Goal: Task Accomplishment & Management: Manage account settings

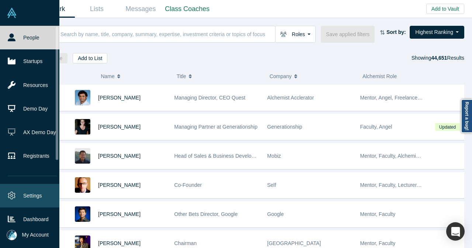
click at [28, 191] on link "Settings" at bounding box center [32, 196] width 65 height 24
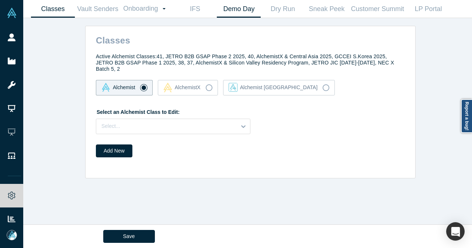
click at [240, 17] on link "Demo Day" at bounding box center [239, 8] width 44 height 17
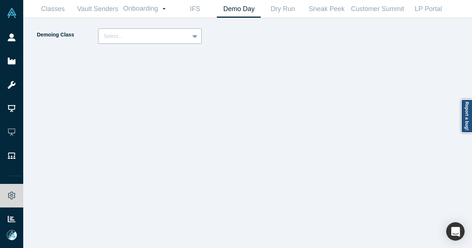
click at [192, 35] on div at bounding box center [196, 36] width 12 height 13
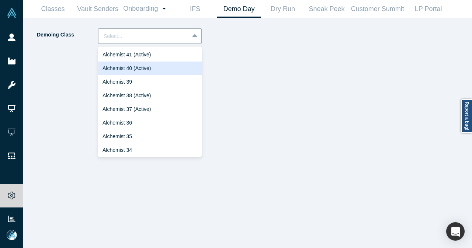
click at [170, 65] on div "Alchemist 40 (Active)" at bounding box center [150, 69] width 104 height 14
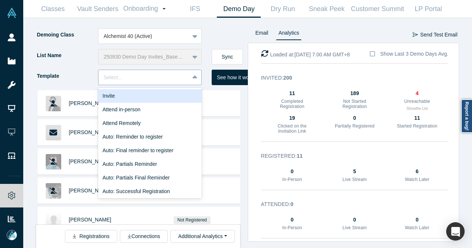
click at [169, 77] on div at bounding box center [144, 77] width 80 height 9
click at [151, 94] on div "Invite" at bounding box center [150, 96] width 104 height 14
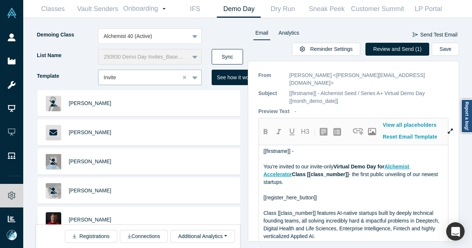
click at [227, 56] on button "Sync" at bounding box center [227, 56] width 31 height 15
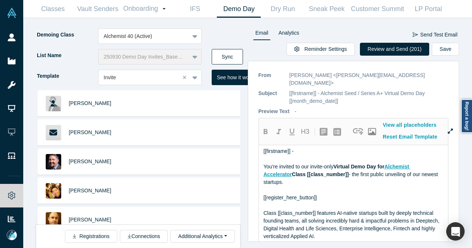
click at [226, 53] on button "Sync" at bounding box center [227, 56] width 31 height 15
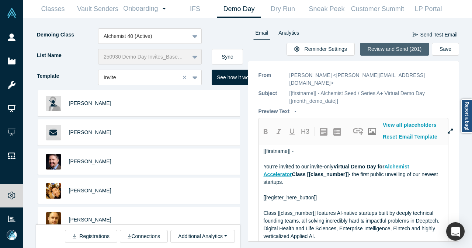
click at [409, 52] on button "Review and Send (201)" at bounding box center [394, 49] width 69 height 13
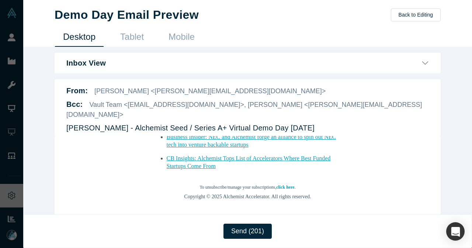
scroll to position [912, 0]
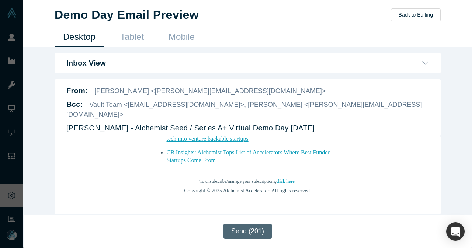
click at [259, 235] on button "Send (201)" at bounding box center [248, 231] width 48 height 15
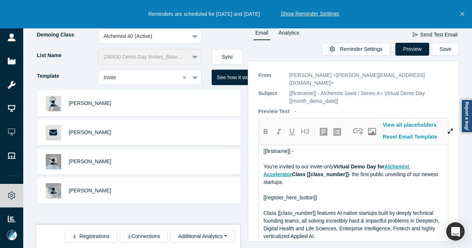
click at [466, 15] on button "Close" at bounding box center [462, 14] width 9 height 28
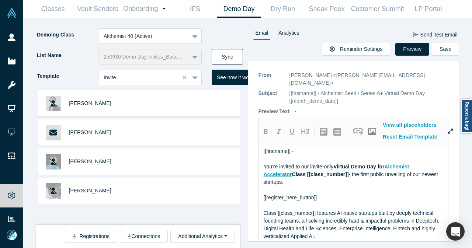
click at [218, 52] on button "Sync" at bounding box center [227, 56] width 31 height 15
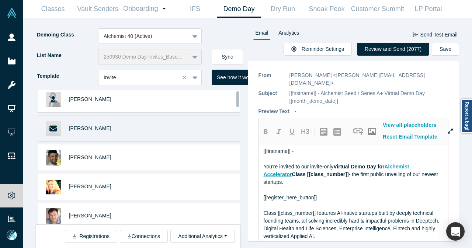
scroll to position [0, 0]
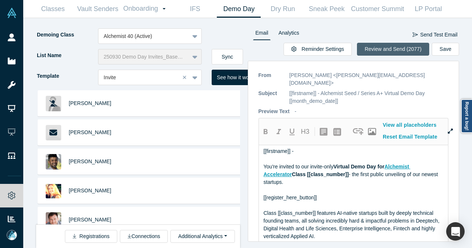
click at [398, 54] on button "Review and Send (2077)" at bounding box center [393, 49] width 72 height 13
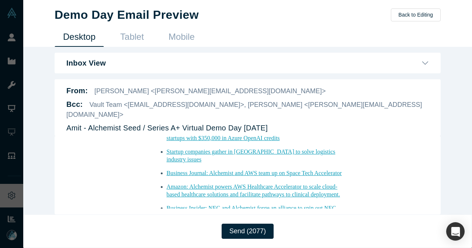
scroll to position [920, 0]
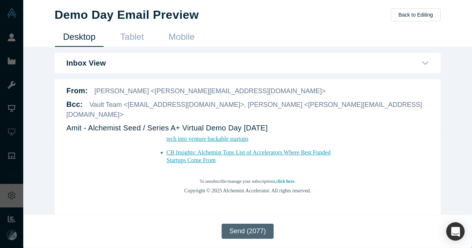
click at [232, 235] on button "Send (2077)" at bounding box center [248, 231] width 52 height 15
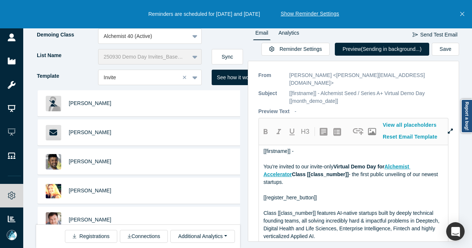
drag, startPoint x: 460, startPoint y: 13, endPoint x: 419, endPoint y: 14, distance: 41.0
click at [460, 13] on button "Close" at bounding box center [462, 14] width 9 height 28
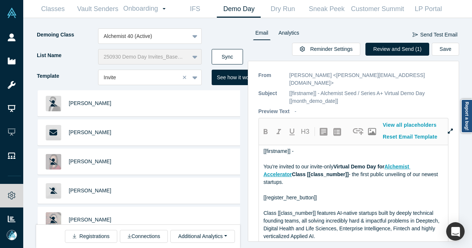
click at [231, 51] on button "Sync" at bounding box center [227, 56] width 31 height 15
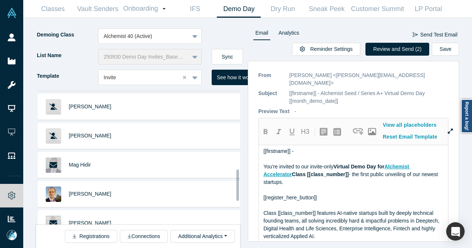
scroll to position [369, 0]
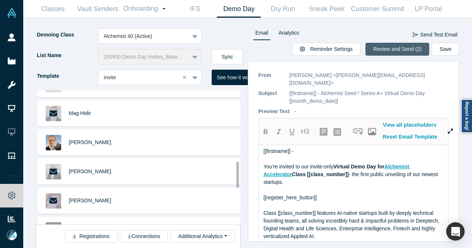
click at [394, 52] on button "Review and Send (2)" at bounding box center [398, 49] width 64 height 13
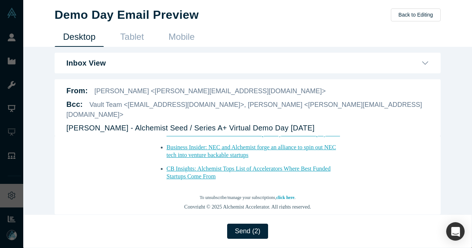
scroll to position [912, 0]
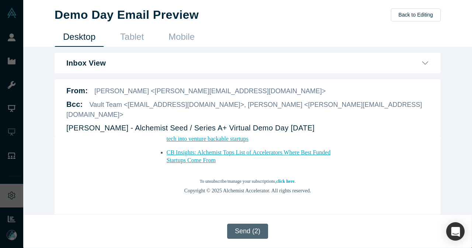
click at [246, 228] on button "Send (2)" at bounding box center [247, 231] width 41 height 15
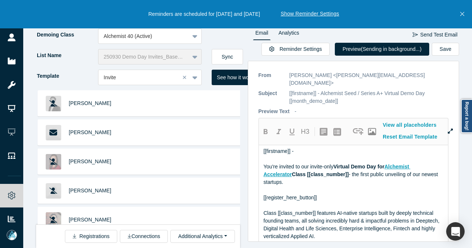
click at [463, 14] on icon "Close" at bounding box center [463, 14] width 4 height 7
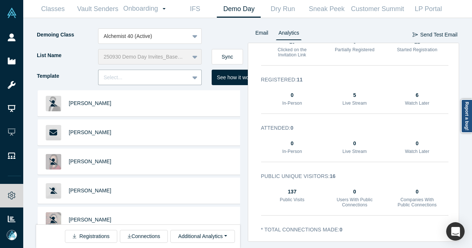
scroll to position [0, 0]
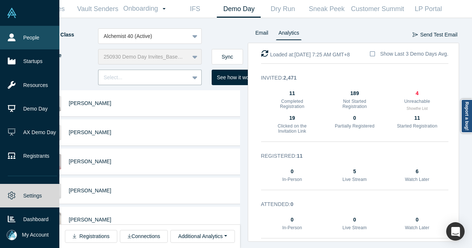
click at [5, 35] on link "People" at bounding box center [32, 38] width 65 height 24
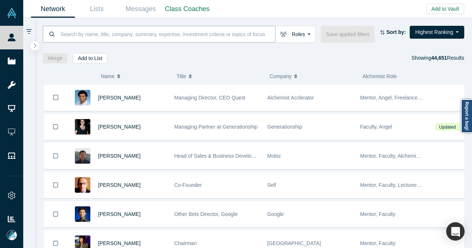
click at [174, 27] on input at bounding box center [168, 33] width 216 height 17
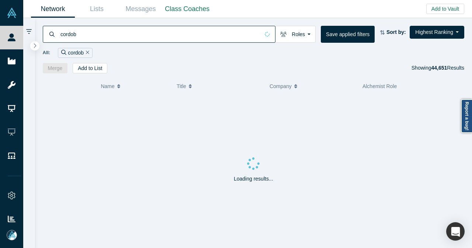
type input "cordob"
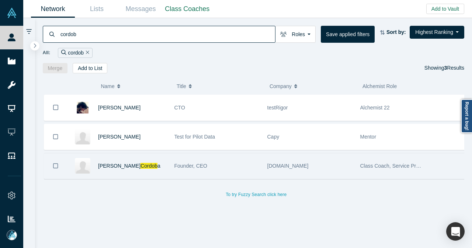
click at [159, 166] on div "Taylor Cordob a" at bounding box center [132, 166] width 69 height 25
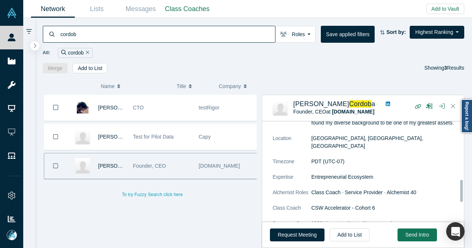
scroll to position [295, 0]
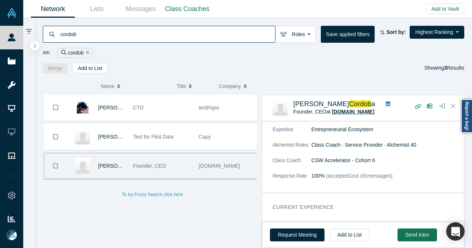
click at [340, 109] on span "[DOMAIN_NAME]" at bounding box center [353, 112] width 42 height 6
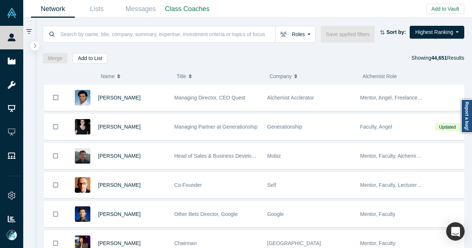
click at [95, 18] on div "Roles Founders Faculty Mentors Alumni Mentor Angels VCs Corporate Innovator Ser…" at bounding box center [254, 40] width 438 height 45
click at [97, 10] on link "Lists" at bounding box center [97, 8] width 44 height 17
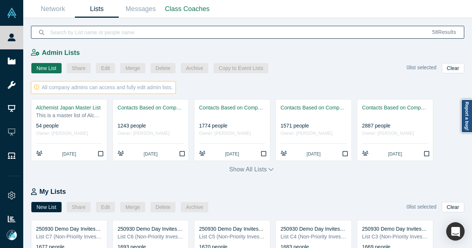
click at [235, 34] on input at bounding box center [236, 32] width 375 height 17
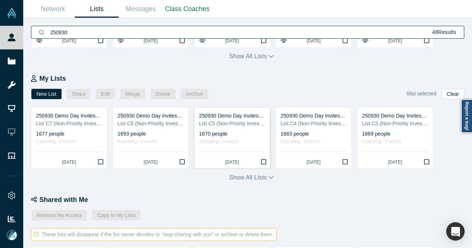
scroll to position [185, 0]
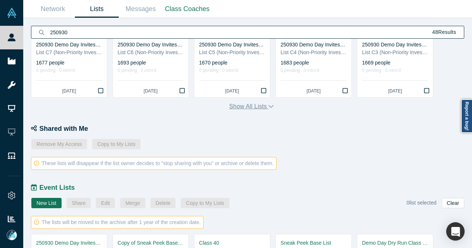
type input "250930"
click at [269, 106] on icon "button" at bounding box center [271, 106] width 5 height 6
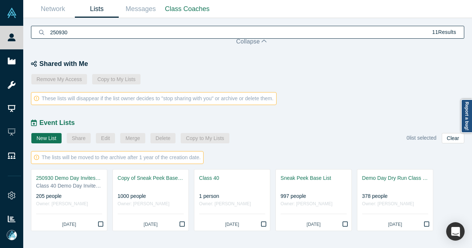
scroll to position [235, 0]
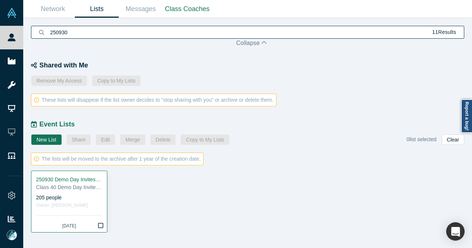
click at [103, 227] on button "Bookmark" at bounding box center [100, 226] width 13 height 13
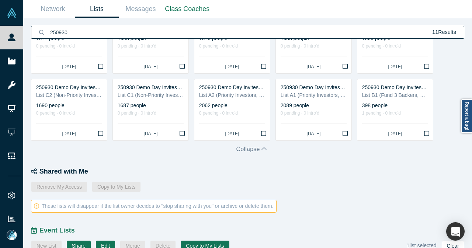
scroll to position [87, 0]
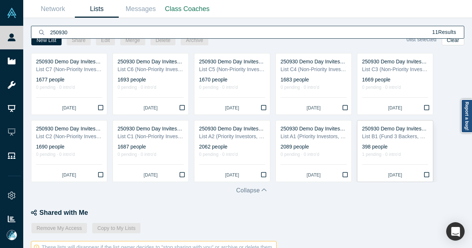
drag, startPoint x: 428, startPoint y: 174, endPoint x: 424, endPoint y: 176, distance: 4.8
click at [428, 174] on icon "Bookmark" at bounding box center [426, 175] width 5 height 6
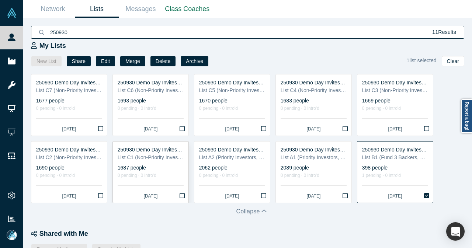
scroll to position [50, 0]
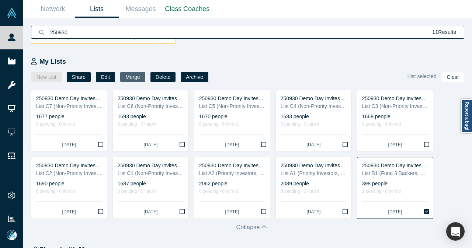
click at [127, 77] on button "Merge" at bounding box center [132, 77] width 25 height 10
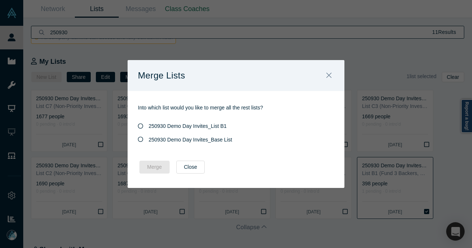
click at [139, 141] on icon at bounding box center [140, 139] width 5 height 5
click at [0, 0] on input "250930 Demo Day Invites_Base List" at bounding box center [0, 0] width 0 height 0
click at [143, 163] on button "Merge" at bounding box center [154, 167] width 30 height 13
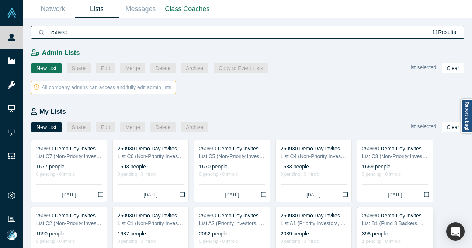
scroll to position [74, 0]
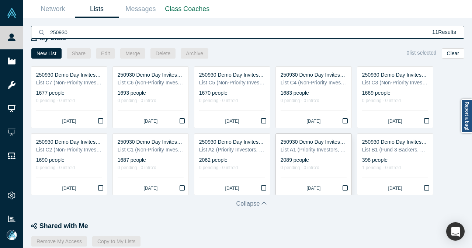
click at [346, 189] on icon "Bookmark" at bounding box center [345, 188] width 5 height 6
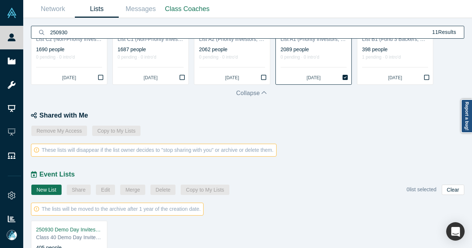
scroll to position [235, 0]
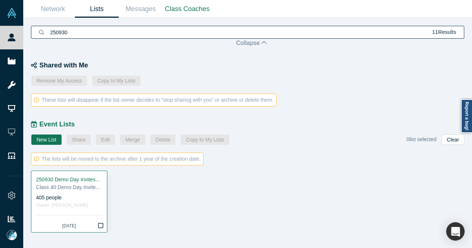
click at [100, 225] on icon "Bookmark" at bounding box center [100, 226] width 5 height 6
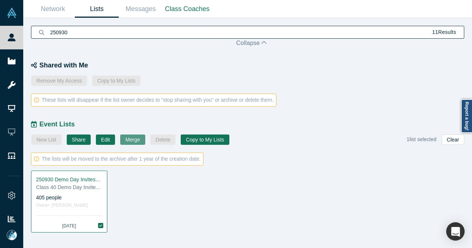
click at [121, 139] on button "Merge" at bounding box center [132, 140] width 25 height 10
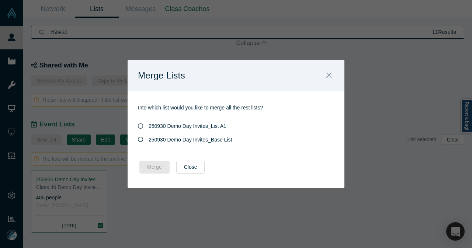
click at [171, 140] on span "250930 Demo Day Invites_Base List" at bounding box center [190, 140] width 83 height 6
click at [0, 0] on input "250930 Demo Day Invites_Base List" at bounding box center [0, 0] width 0 height 0
click at [152, 163] on button "Merge" at bounding box center [154, 167] width 30 height 13
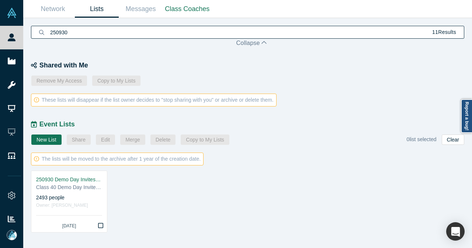
scroll to position [124, 0]
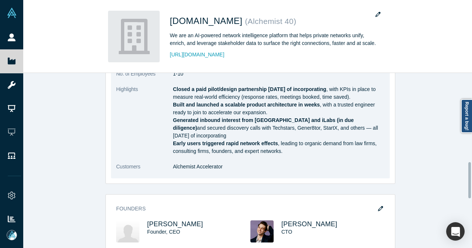
scroll to position [517, 0]
